Goal: Task Accomplishment & Management: Manage account settings

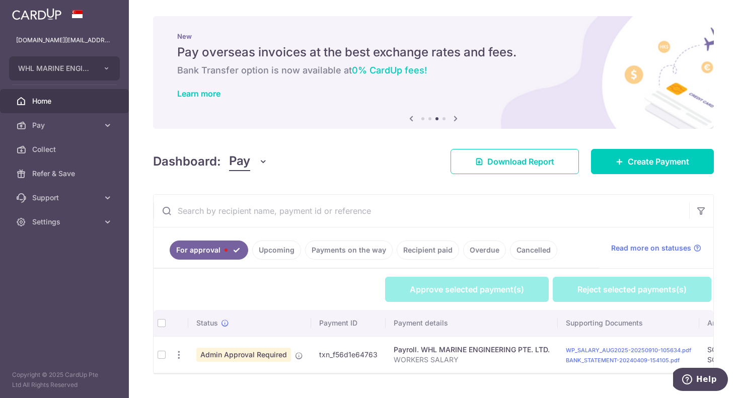
scroll to position [0, 392]
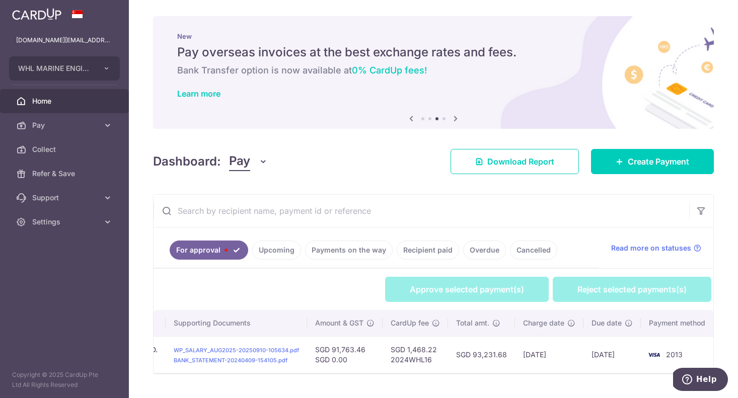
click at [390, 341] on td "SGD 1,468.22 2024WHL16" at bounding box center [414, 354] width 65 height 37
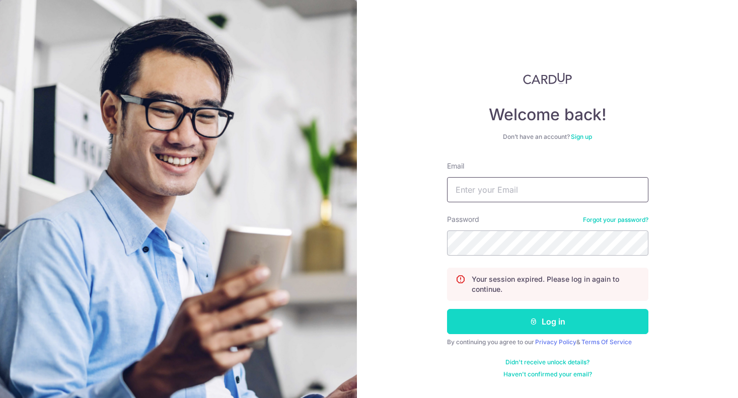
type input "whlme.rs@whl.com.sg"
click at [515, 322] on button "Log in" at bounding box center [547, 321] width 201 height 25
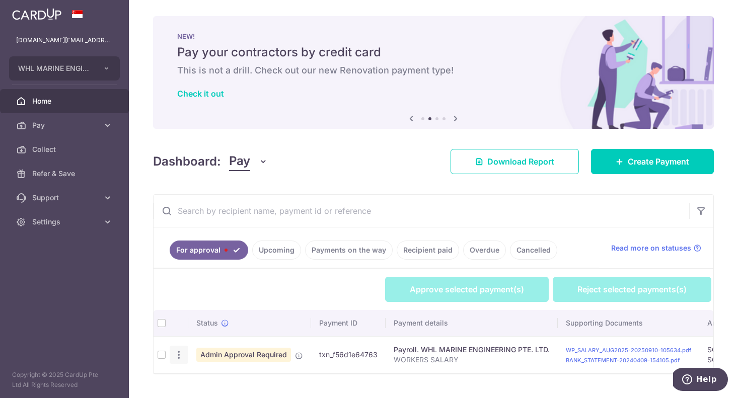
click at [183, 352] on icon "button" at bounding box center [179, 355] width 11 height 11
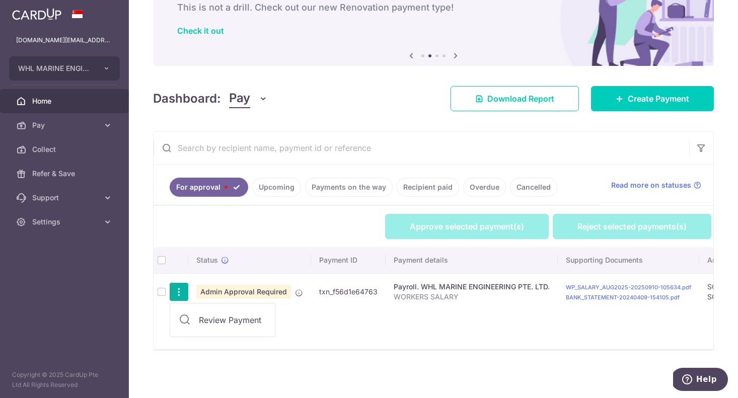
click at [165, 289] on td at bounding box center [161, 291] width 16 height 37
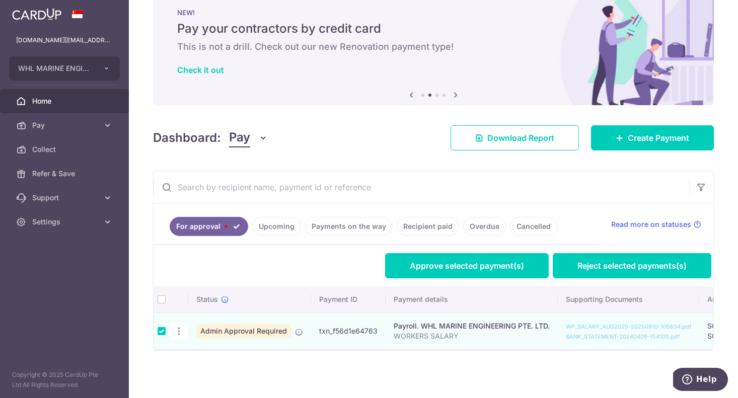
scroll to position [24, 0]
click at [161, 291] on th at bounding box center [161, 299] width 16 height 26
click at [442, 264] on link "Approve selected payment(s)" at bounding box center [467, 265] width 164 height 25
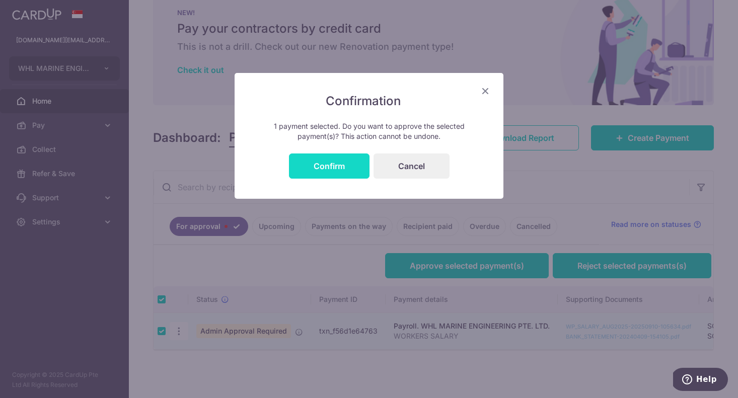
click at [345, 161] on button "Confirm" at bounding box center [329, 165] width 81 height 25
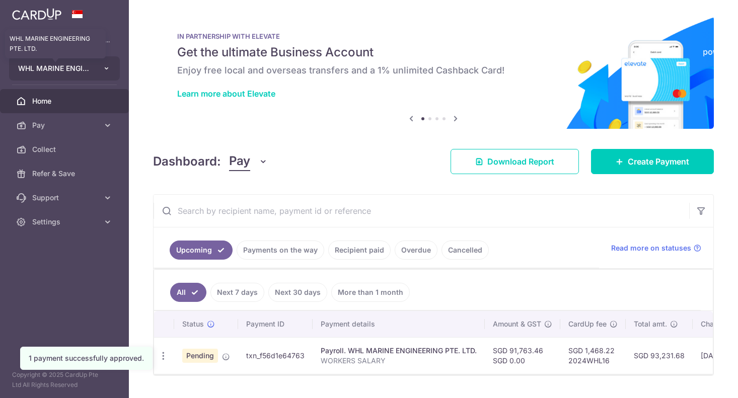
click at [83, 68] on span "WHL MARINE ENGINEERING PTE. LTD." at bounding box center [55, 68] width 74 height 10
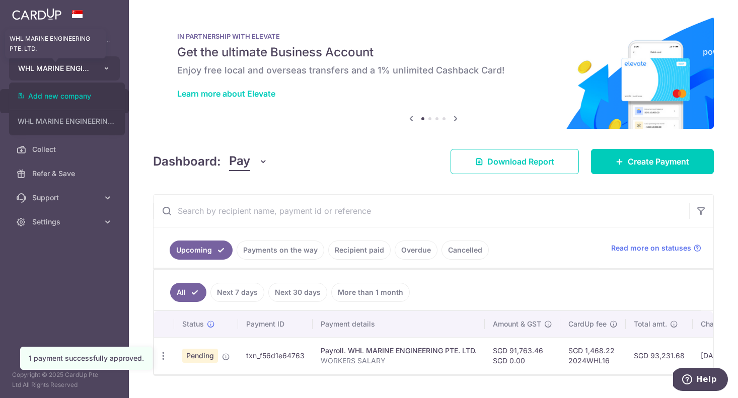
click at [83, 68] on span "WHL MARINE ENGINEERING PTE. LTD." at bounding box center [55, 68] width 74 height 10
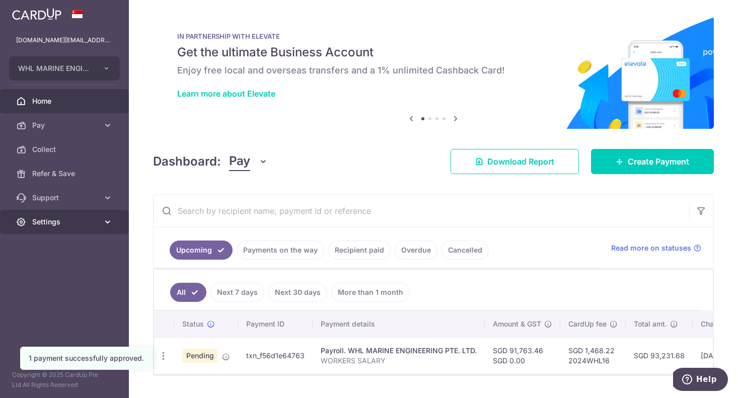
click at [48, 227] on link "Settings" at bounding box center [64, 222] width 129 height 24
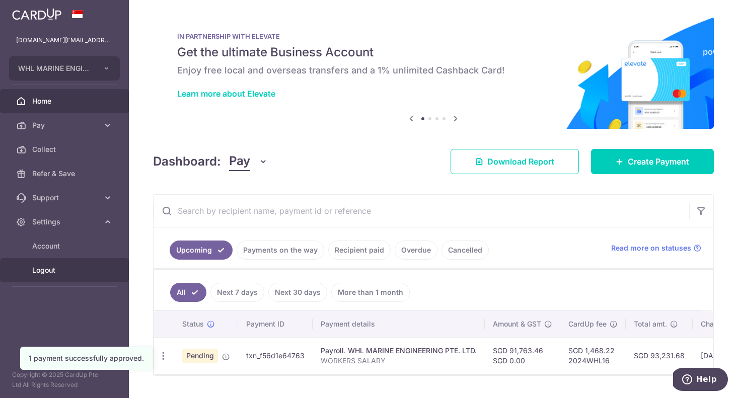
click at [47, 268] on span "Logout" at bounding box center [65, 270] width 66 height 10
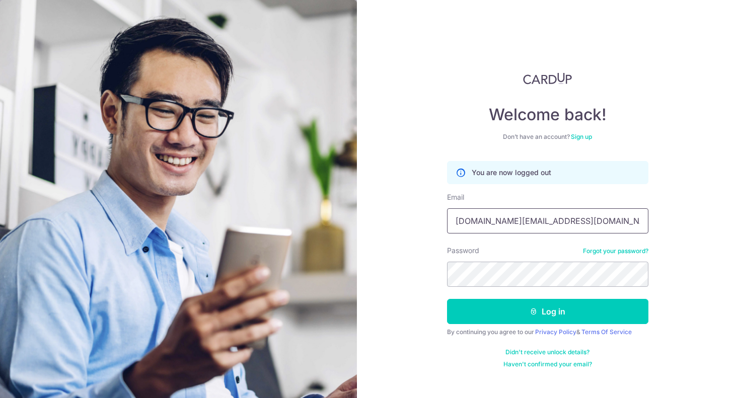
click at [514, 220] on input "whlme.rs@whl.com.sg" at bounding box center [547, 220] width 201 height 25
type input "[EMAIL_ADDRESS][DOMAIN_NAME]"
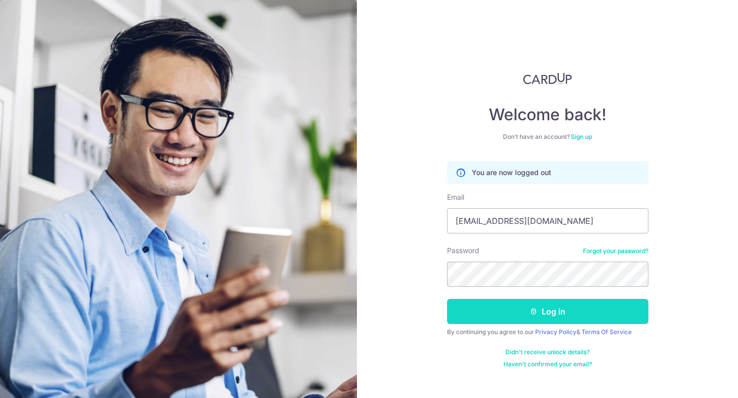
click at [492, 304] on button "Log in" at bounding box center [547, 311] width 201 height 25
click at [492, 310] on button "Log in" at bounding box center [547, 311] width 201 height 25
